Goal: Information Seeking & Learning: Learn about a topic

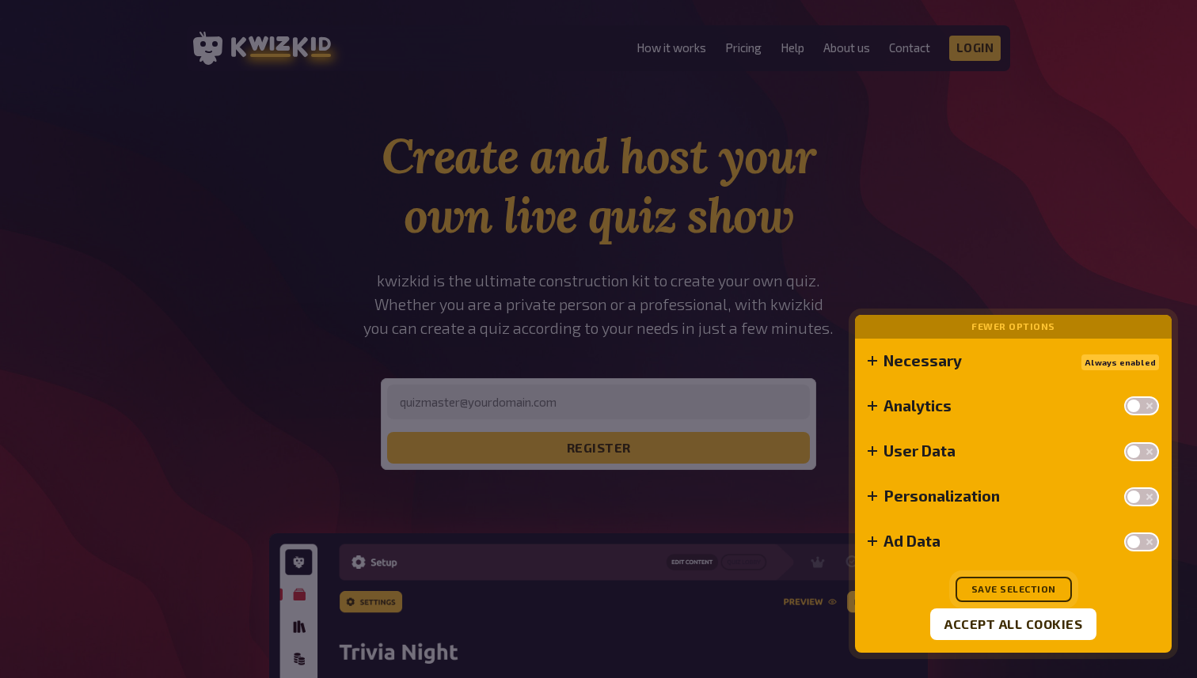
click at [989, 598] on button "Save selection" at bounding box center [1013, 589] width 116 height 25
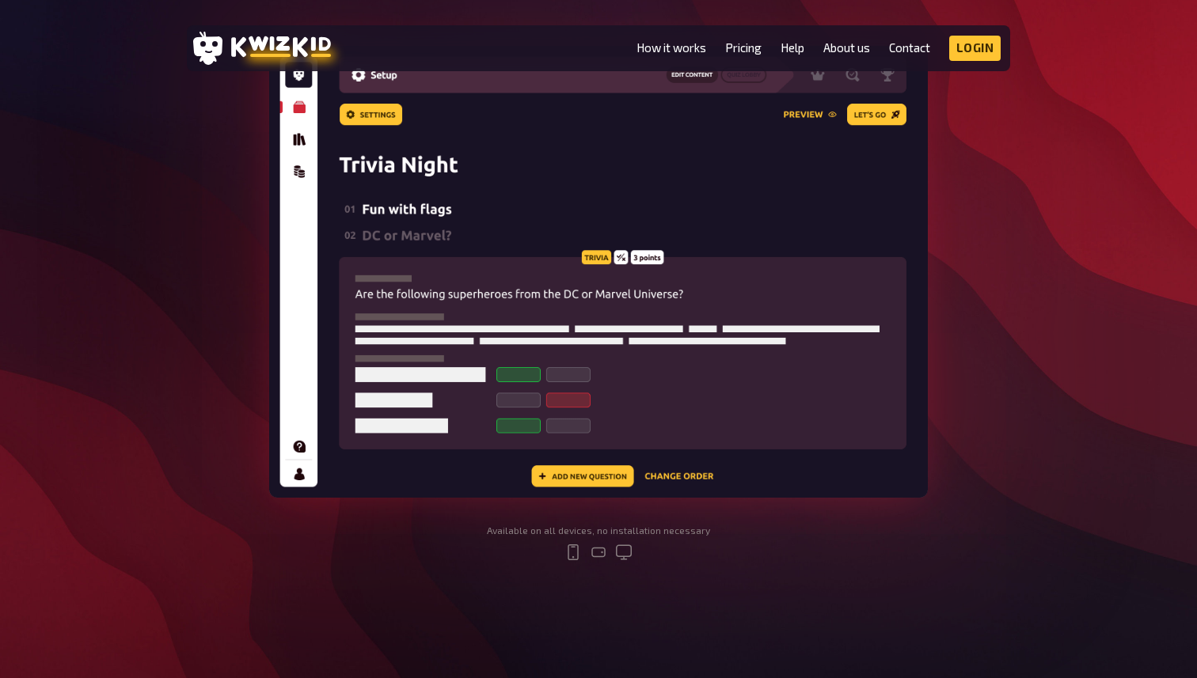
scroll to position [473, 0]
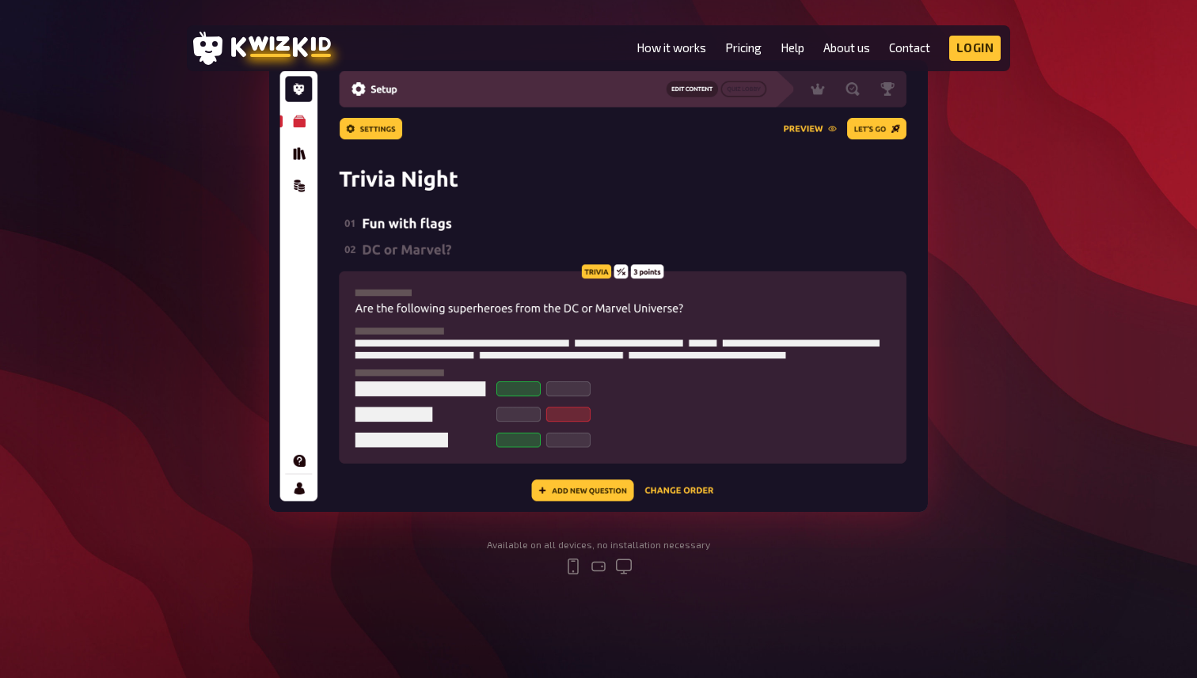
click at [737, 341] on img at bounding box center [598, 286] width 659 height 452
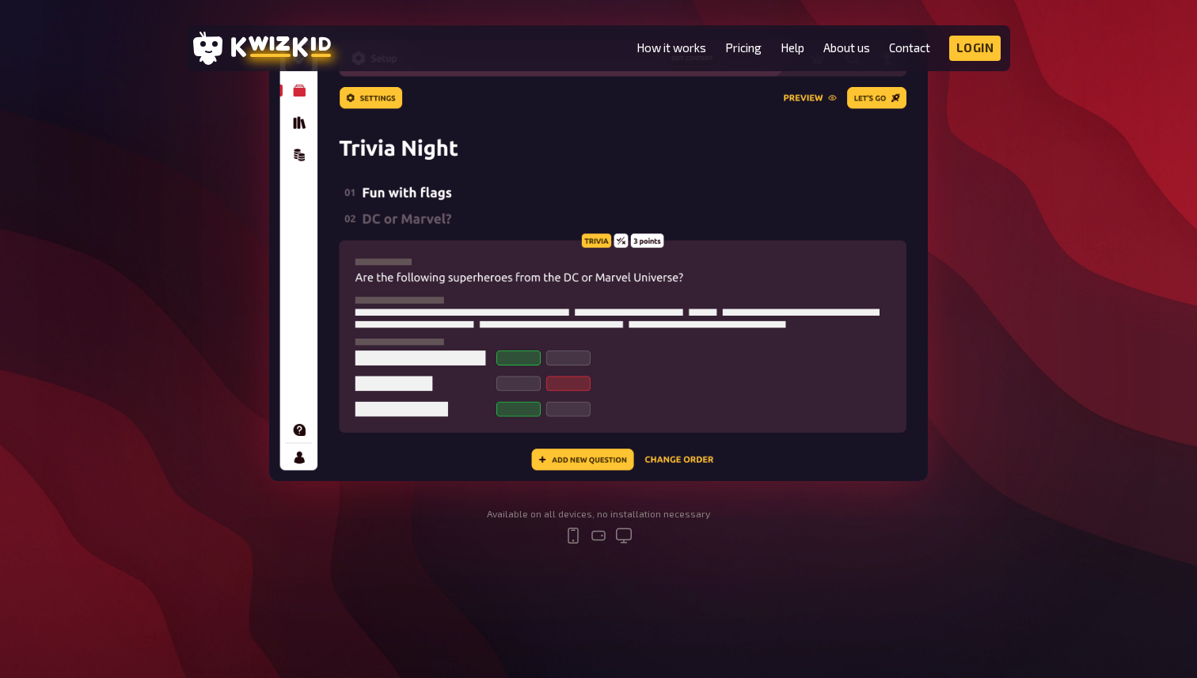
scroll to position [0, 0]
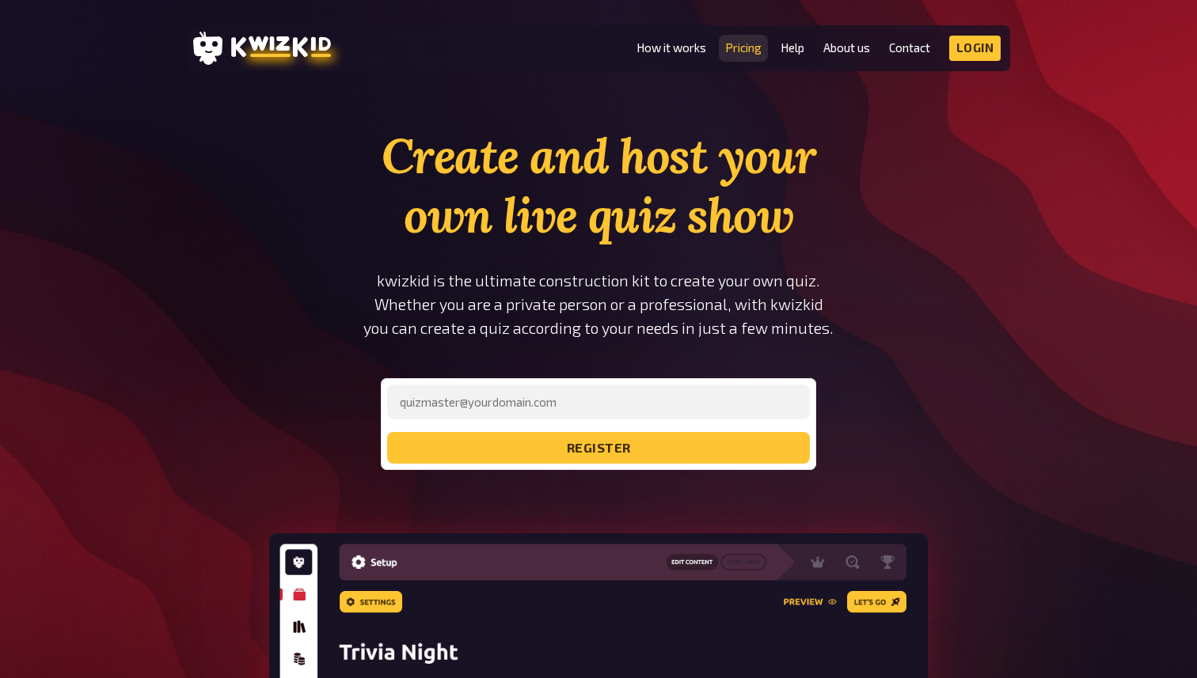
click at [742, 47] on link "Pricing" at bounding box center [743, 47] width 36 height 13
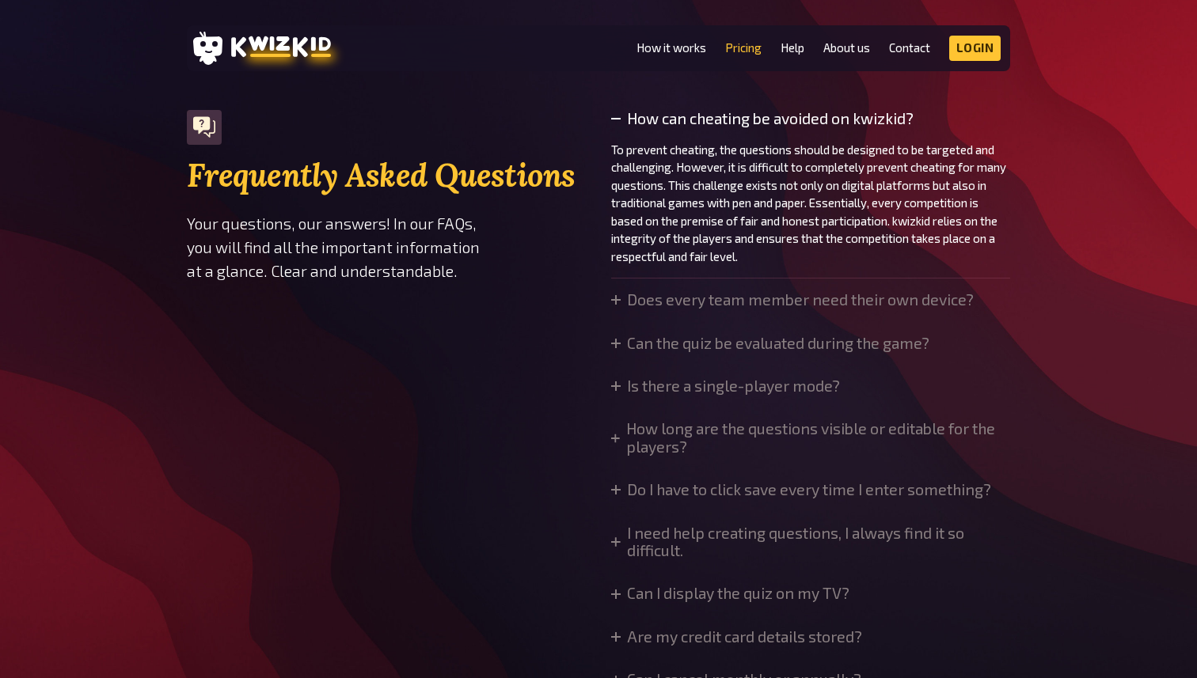
scroll to position [1120, 0]
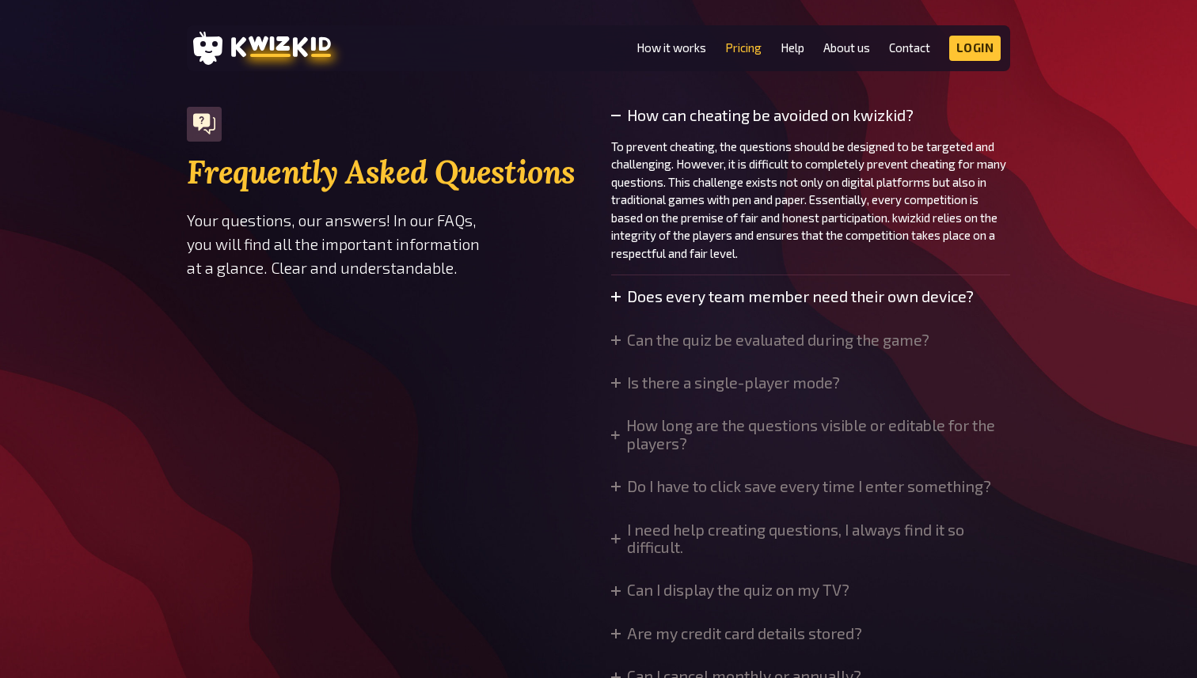
click at [624, 293] on summary "Does every team member need their own device?" at bounding box center [792, 296] width 363 height 17
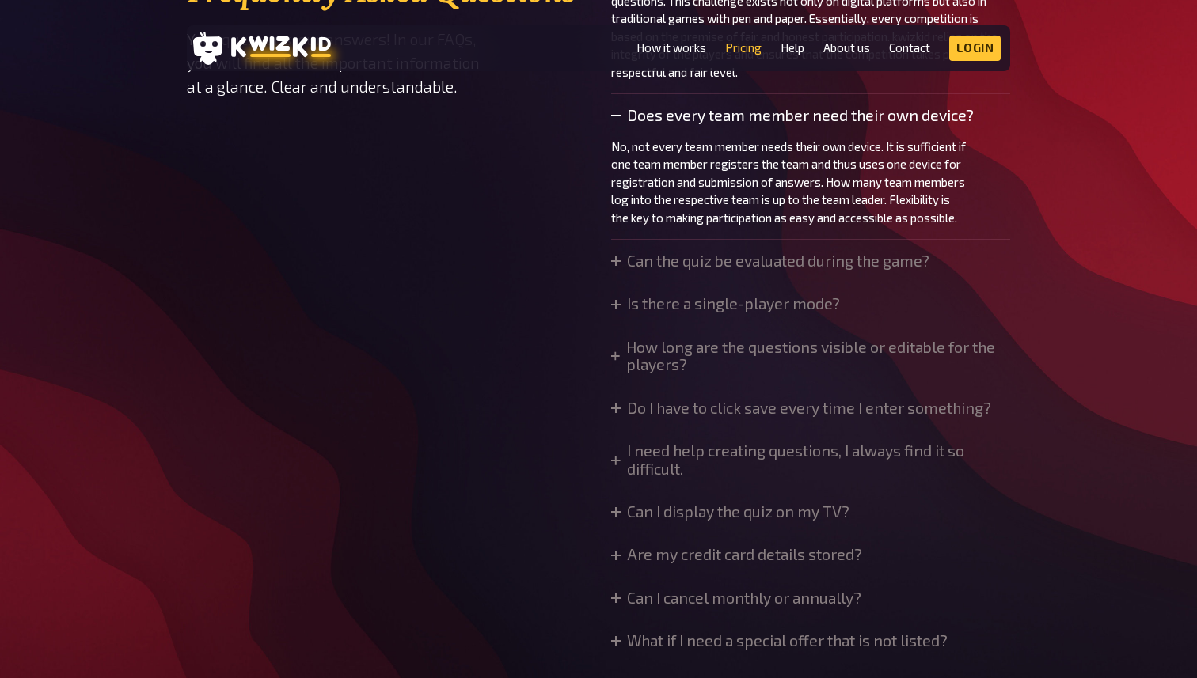
scroll to position [1356, 0]
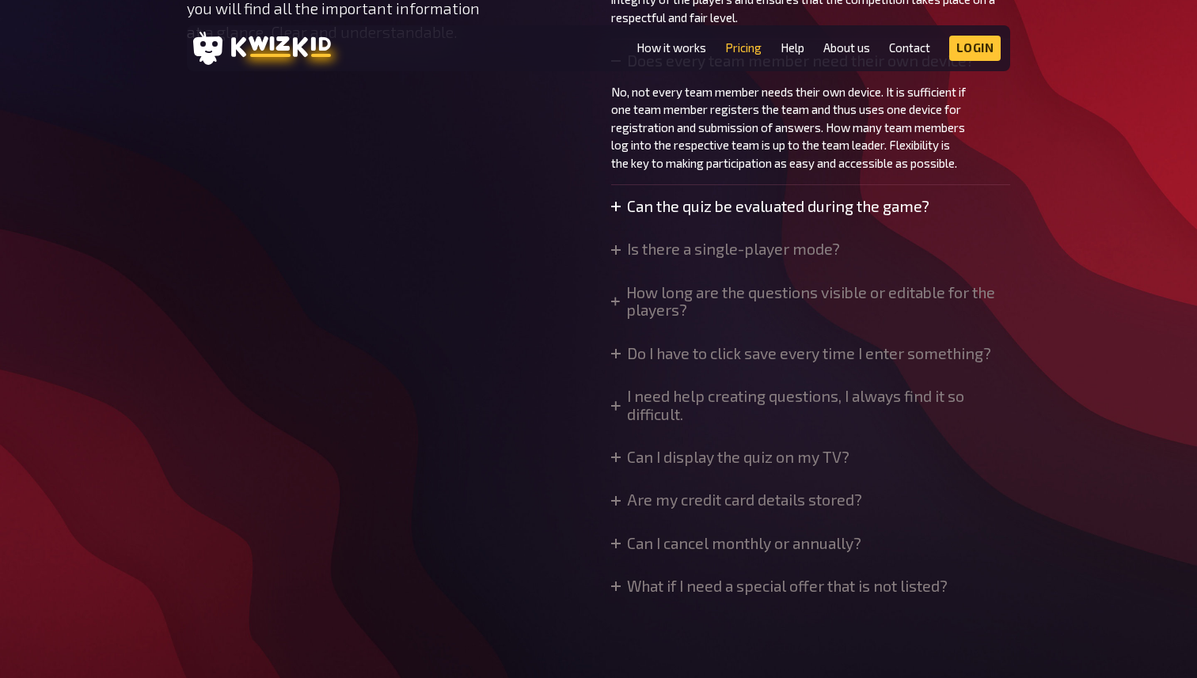
click at [737, 205] on summary "Can the quiz be evaluated during the game?" at bounding box center [770, 206] width 318 height 17
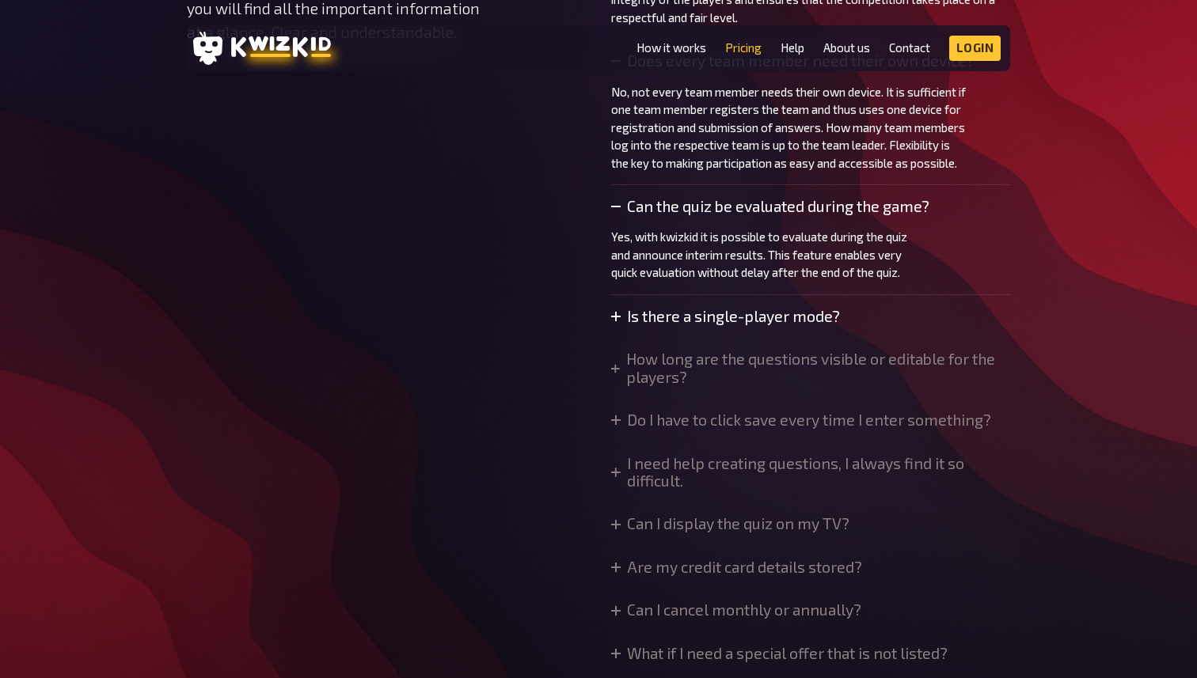
click at [720, 313] on summary "Is there a single-player mode?" at bounding box center [725, 316] width 229 height 17
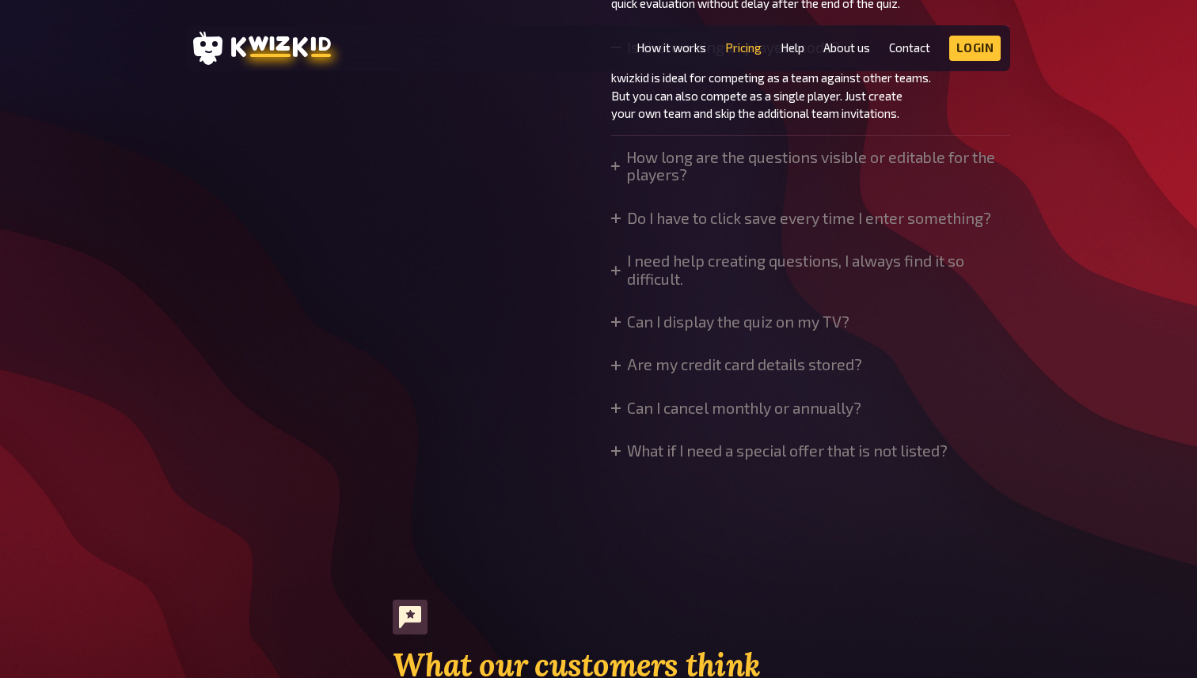
scroll to position [1627, 0]
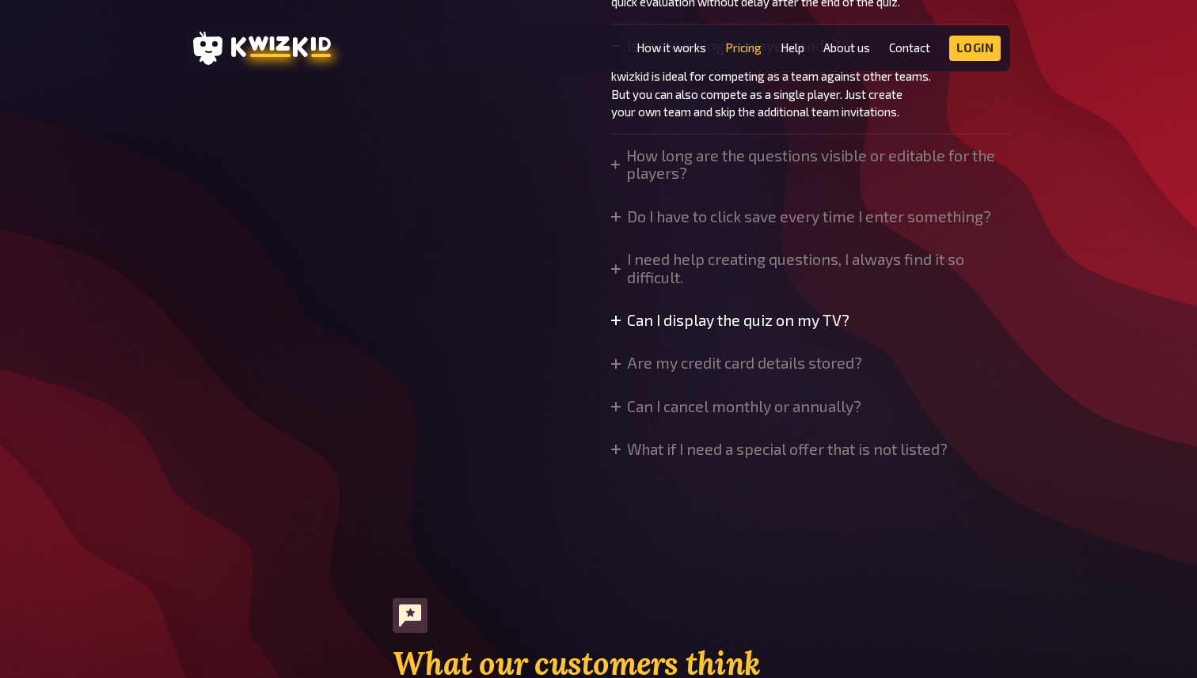
click at [762, 328] on summary "Can I display the quiz on my TV?" at bounding box center [730, 320] width 238 height 17
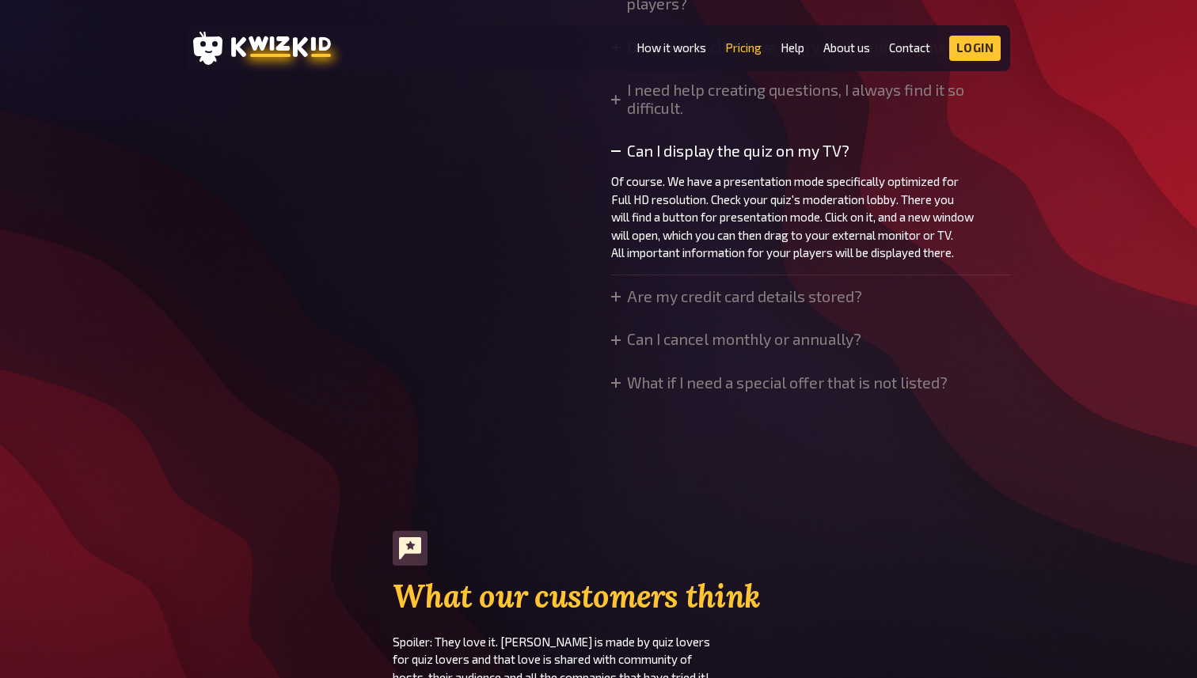
scroll to position [1805, 0]
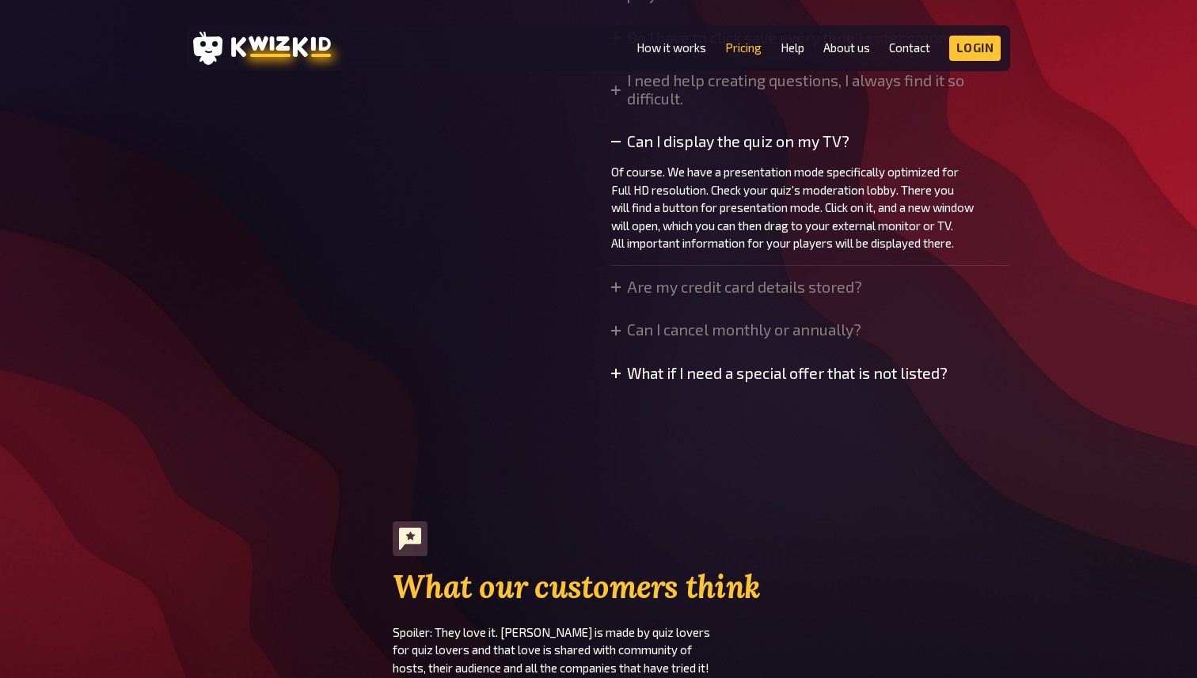
click at [765, 379] on summary "What if I need a special offer that is not listed?" at bounding box center [779, 373] width 336 height 17
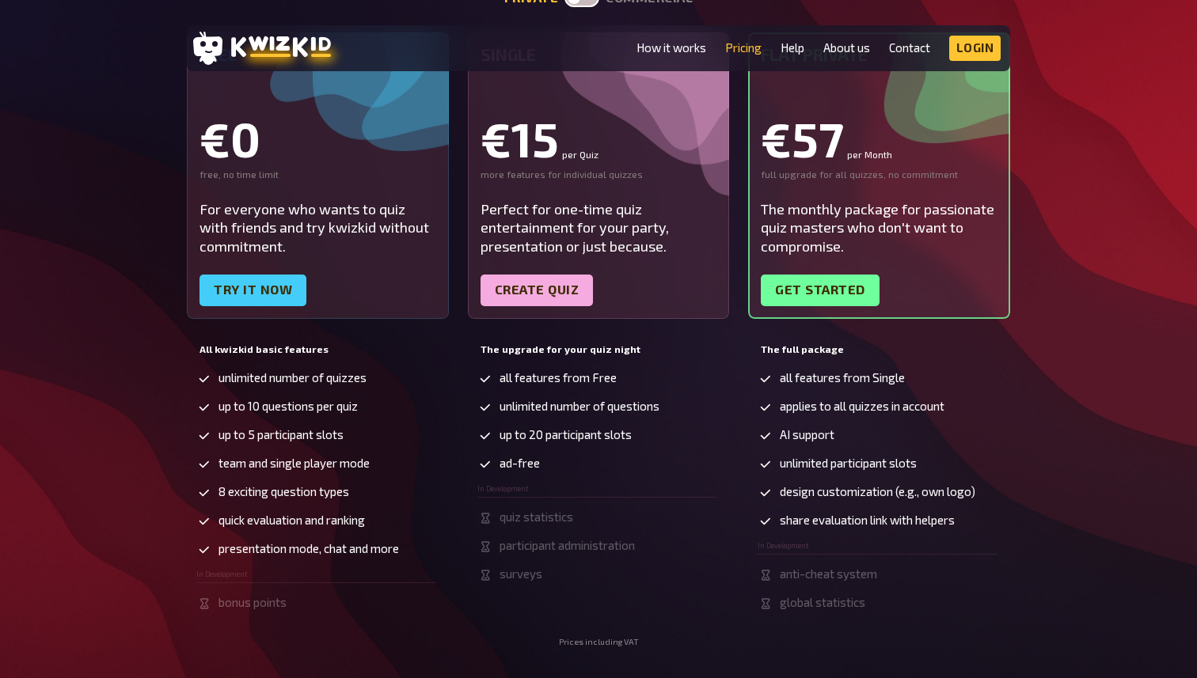
scroll to position [0, 0]
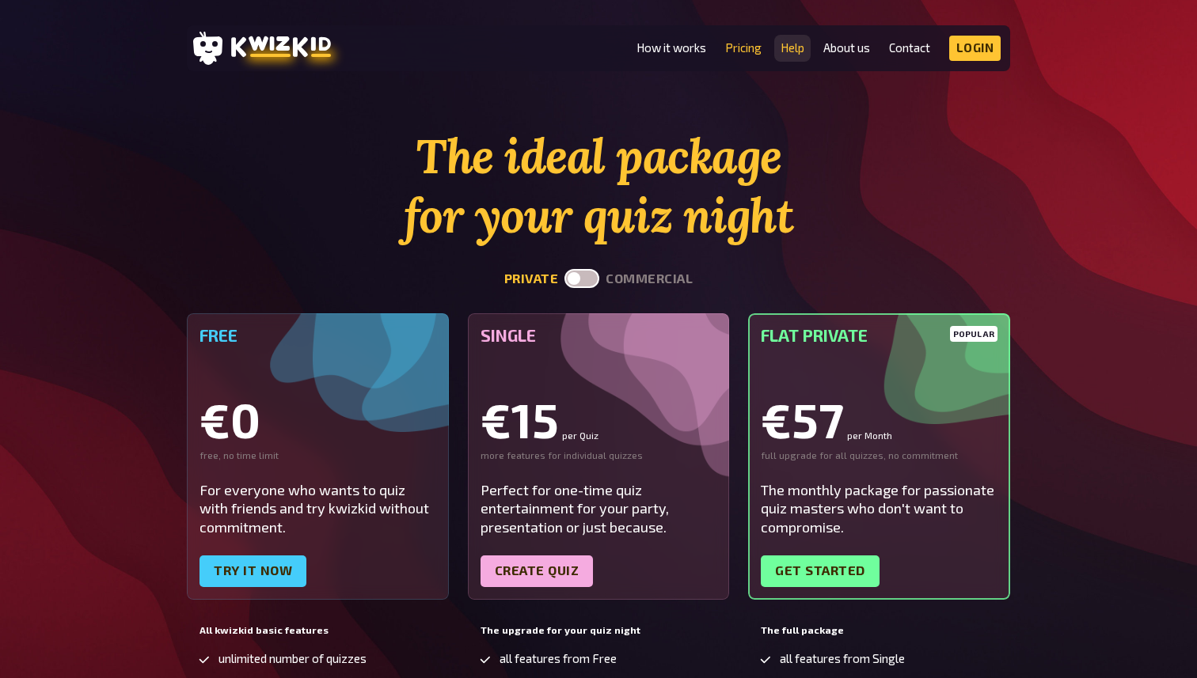
click at [797, 47] on link "Help" at bounding box center [792, 47] width 24 height 13
